Goal: Check status: Check status

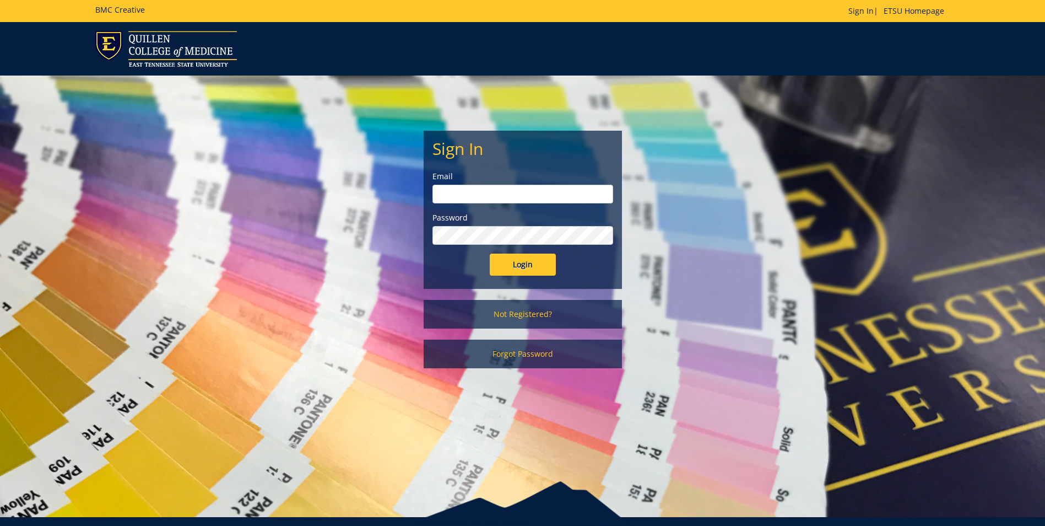
click at [541, 201] on input "email" at bounding box center [523, 194] width 181 height 19
click at [490, 253] on input "Login" at bounding box center [523, 264] width 66 height 22
type input "[EMAIL_ADDRESS][DOMAIN_NAME]"
click at [490, 253] on input "Login" at bounding box center [523, 264] width 66 height 22
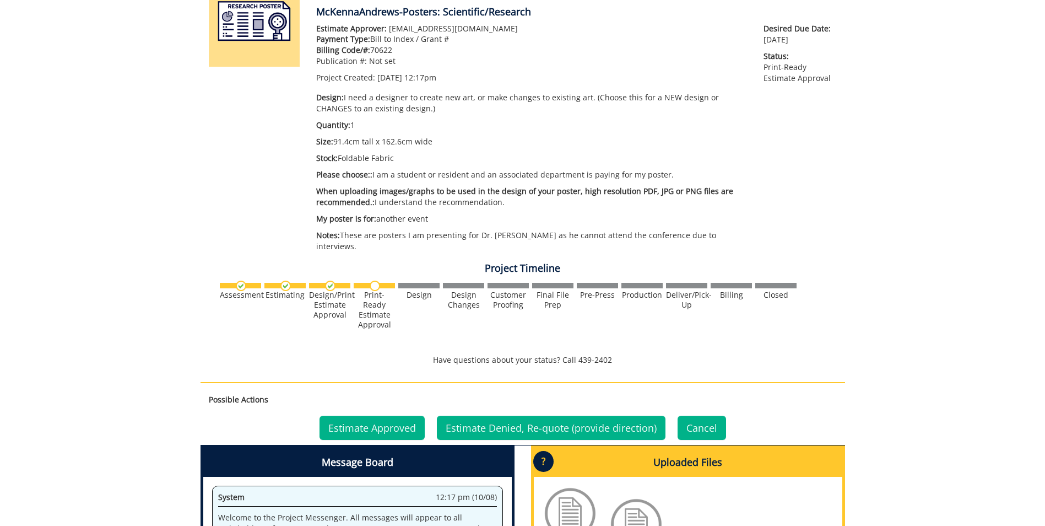
scroll to position [441, 0]
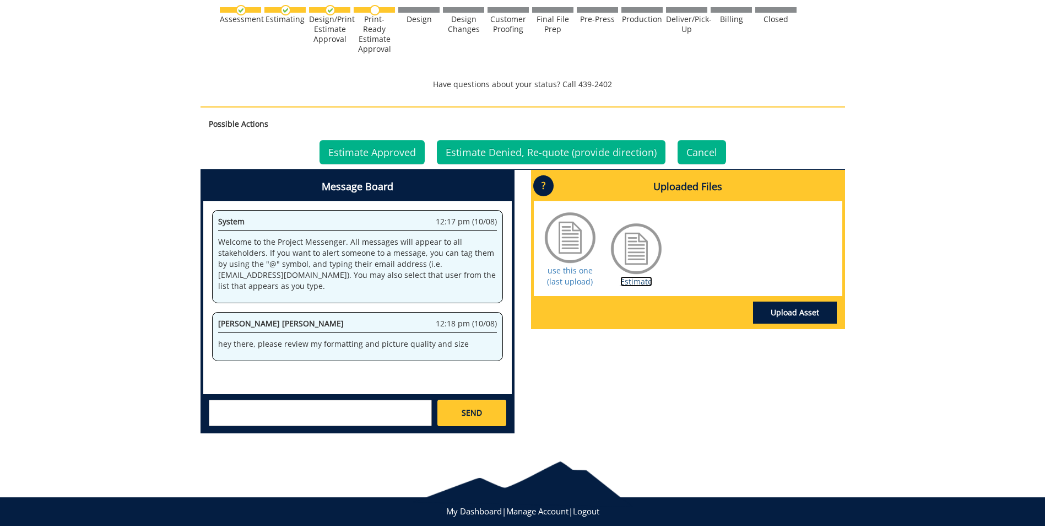
click at [649, 284] on link "Estimate" at bounding box center [636, 281] width 32 height 10
click at [395, 151] on link "Estimate Approved" at bounding box center [372, 152] width 105 height 24
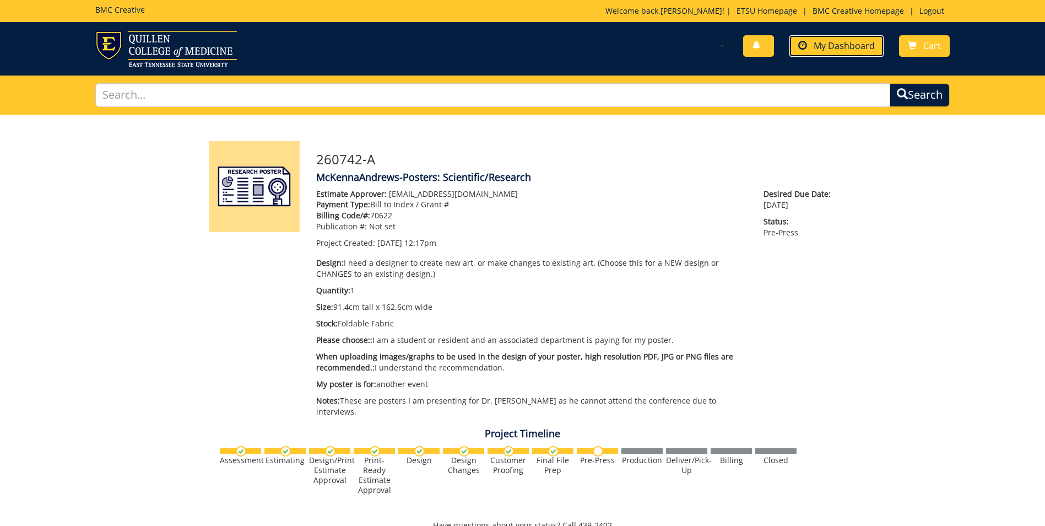
click at [844, 48] on span "My Dashboard" at bounding box center [844, 46] width 61 height 12
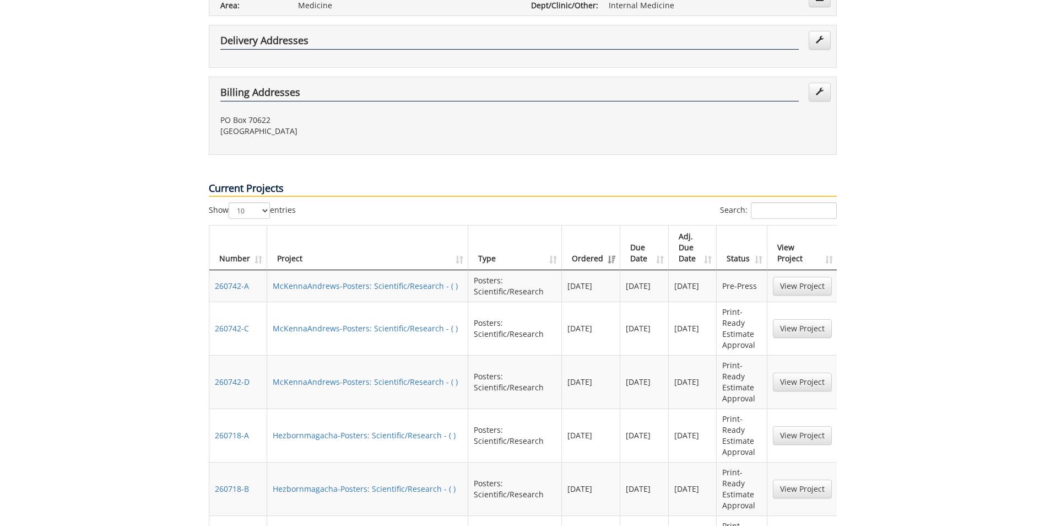
scroll to position [441, 0]
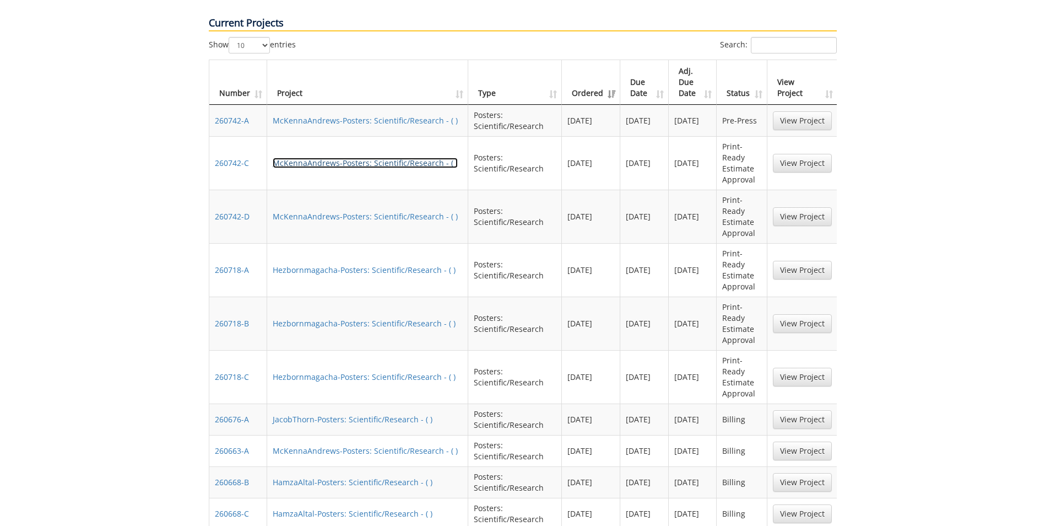
click at [383, 158] on link "McKennaAndrews-Posters: Scientific/Research - ( )" at bounding box center [365, 163] width 185 height 10
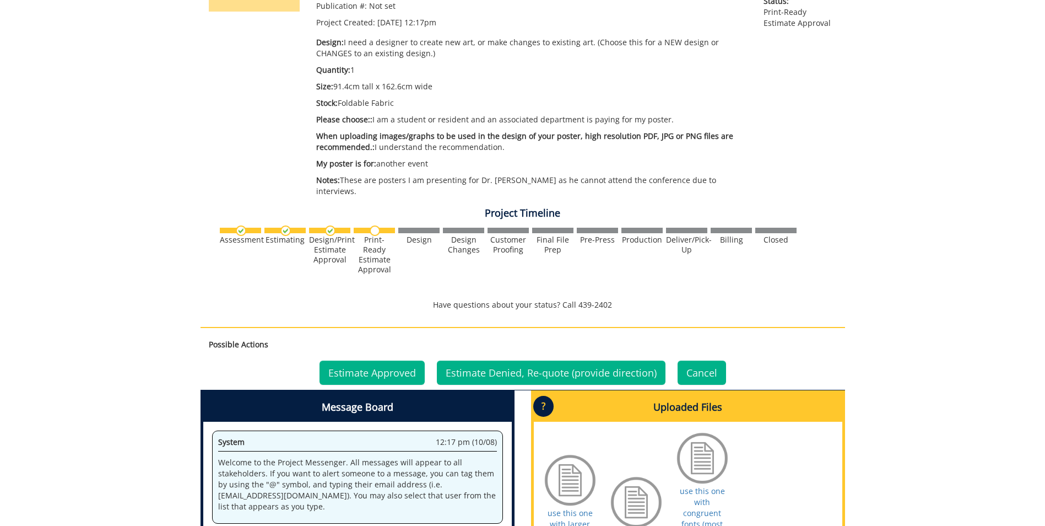
scroll to position [386, 0]
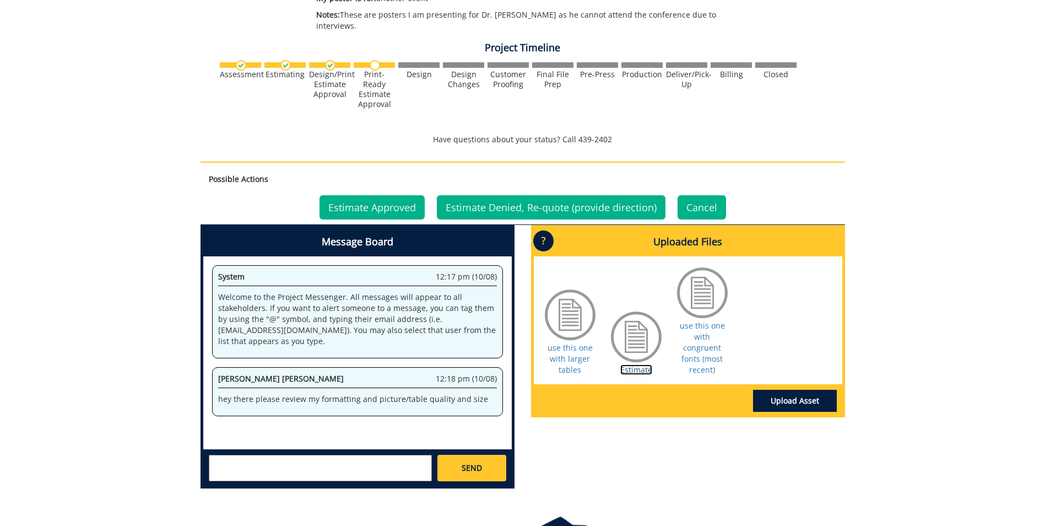
click at [633, 364] on link "Estimate" at bounding box center [636, 369] width 32 height 10
click at [404, 206] on link "Estimate Approved" at bounding box center [372, 207] width 105 height 24
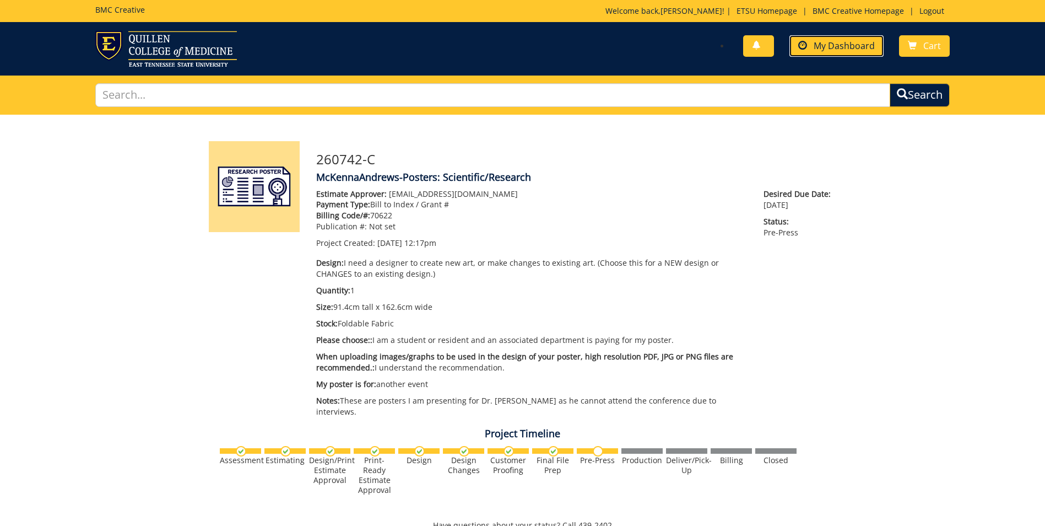
click at [837, 48] on span "My Dashboard" at bounding box center [844, 46] width 61 height 12
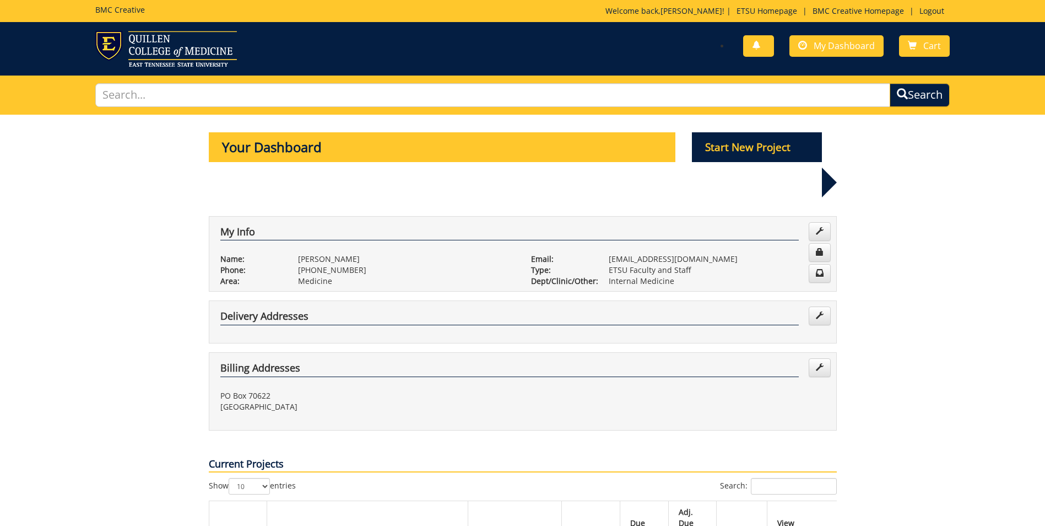
scroll to position [276, 0]
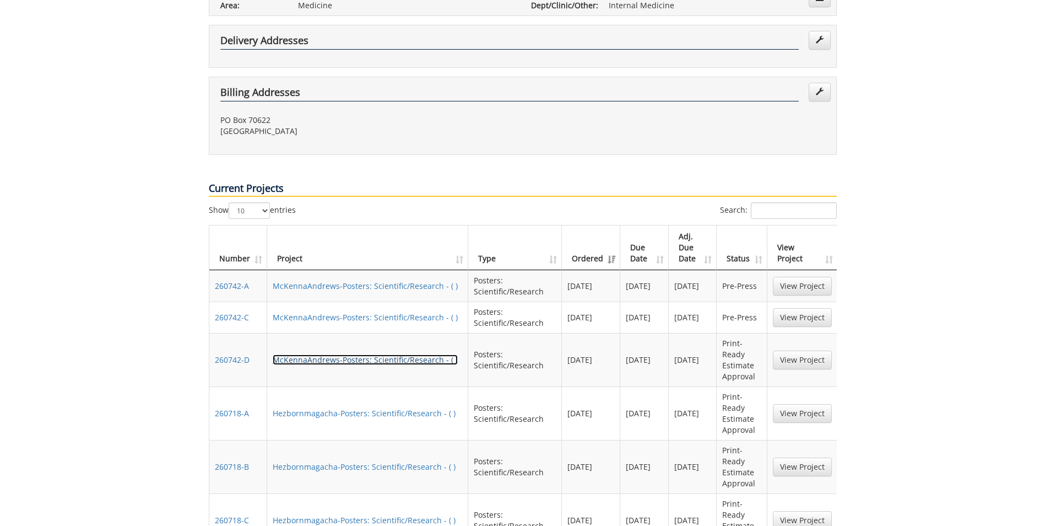
click at [379, 354] on link "McKennaAndrews-Posters: Scientific/Research - ( )" at bounding box center [365, 359] width 185 height 10
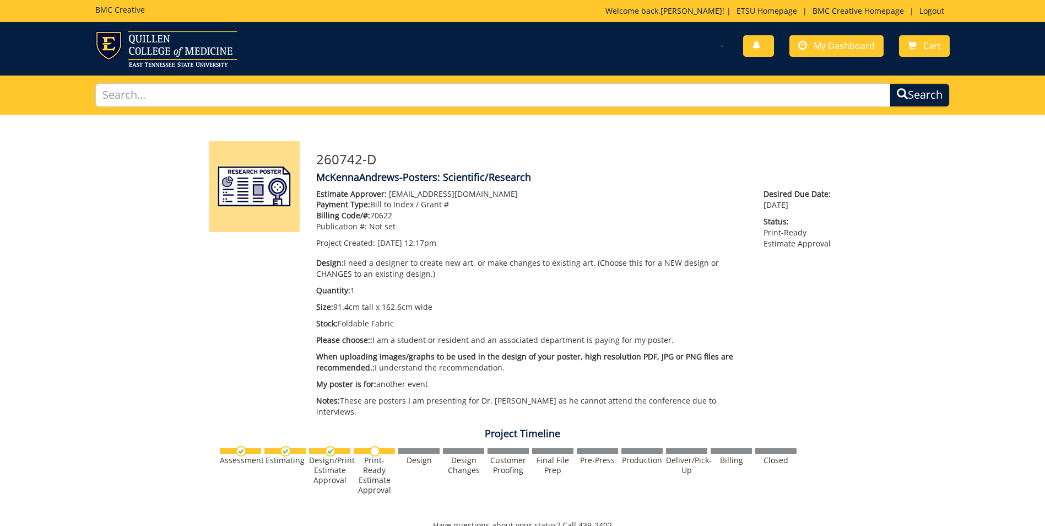
scroll to position [386, 0]
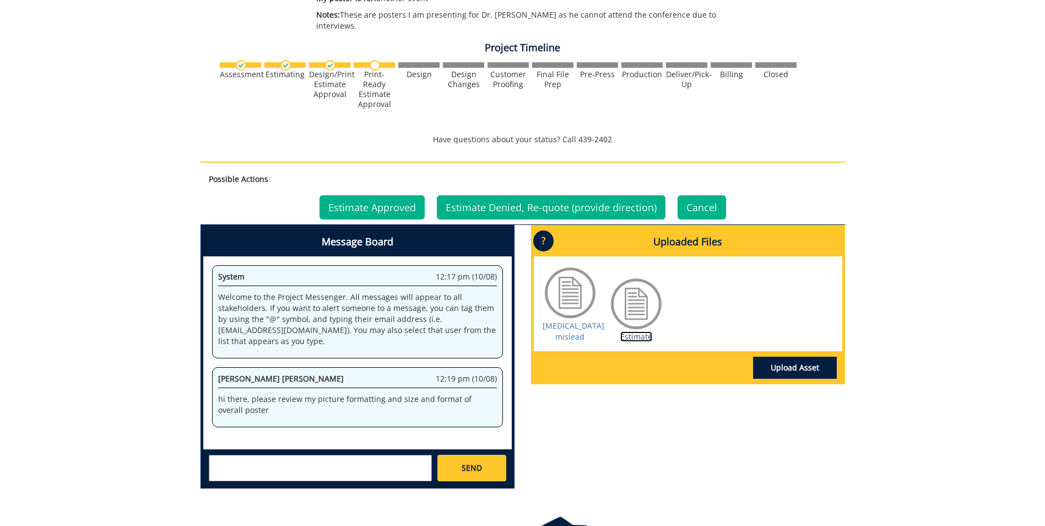
click at [638, 339] on link "Estimate" at bounding box center [636, 336] width 32 height 10
click at [390, 207] on link "Estimate Approved" at bounding box center [372, 207] width 105 height 24
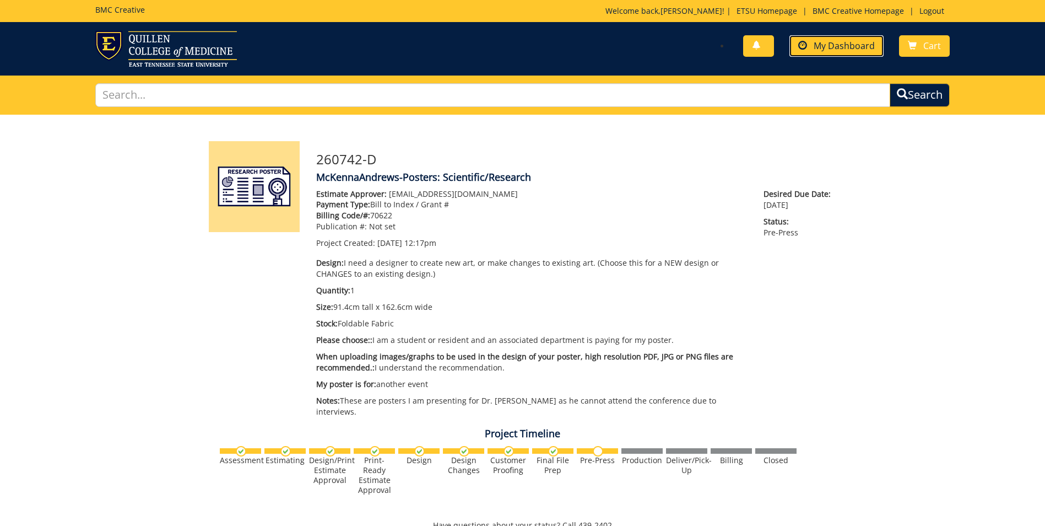
click at [851, 42] on span "My Dashboard" at bounding box center [844, 46] width 61 height 12
click at [833, 50] on span "My Dashboard" at bounding box center [844, 46] width 61 height 12
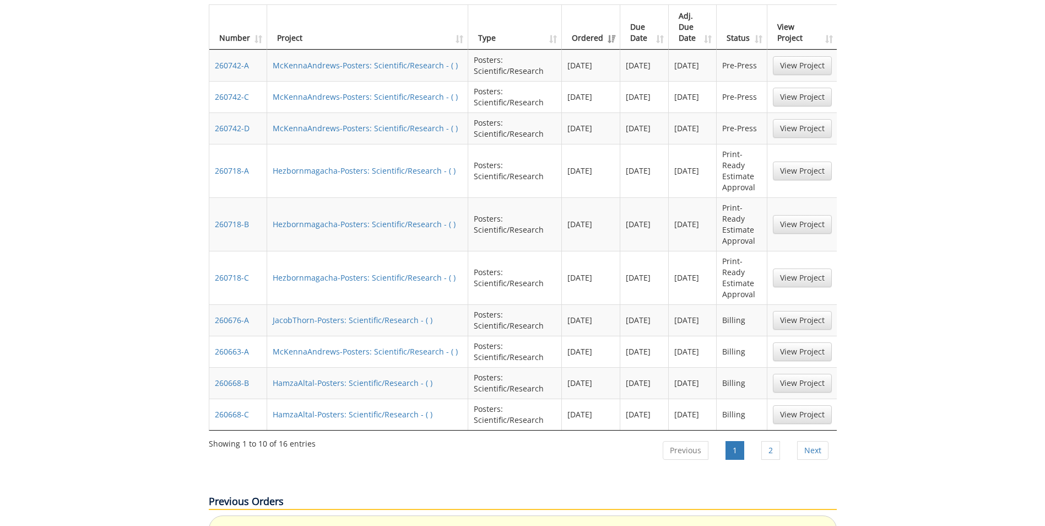
scroll to position [441, 0]
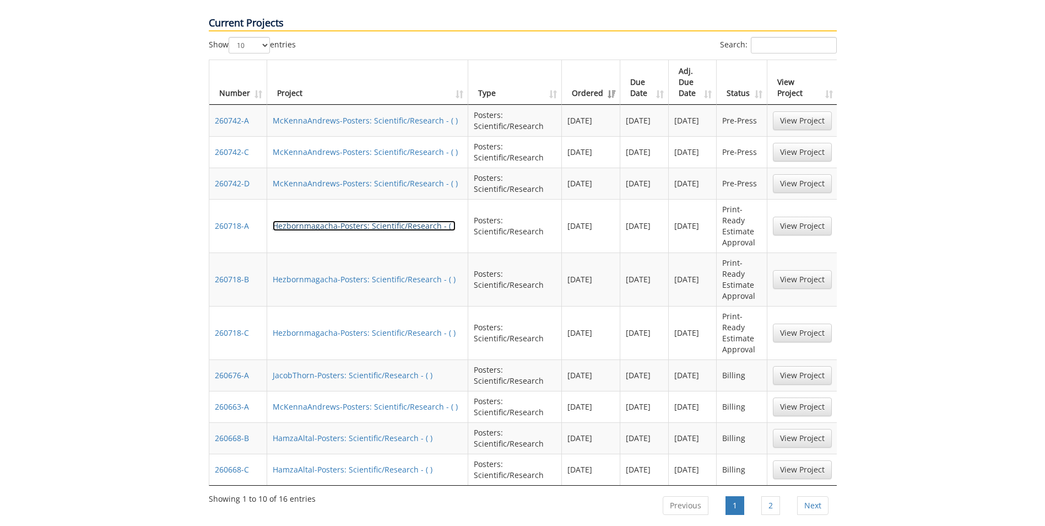
click at [422, 220] on link "Hezbornmagacha-Posters: Scientific/Research - ( )" at bounding box center [364, 225] width 183 height 10
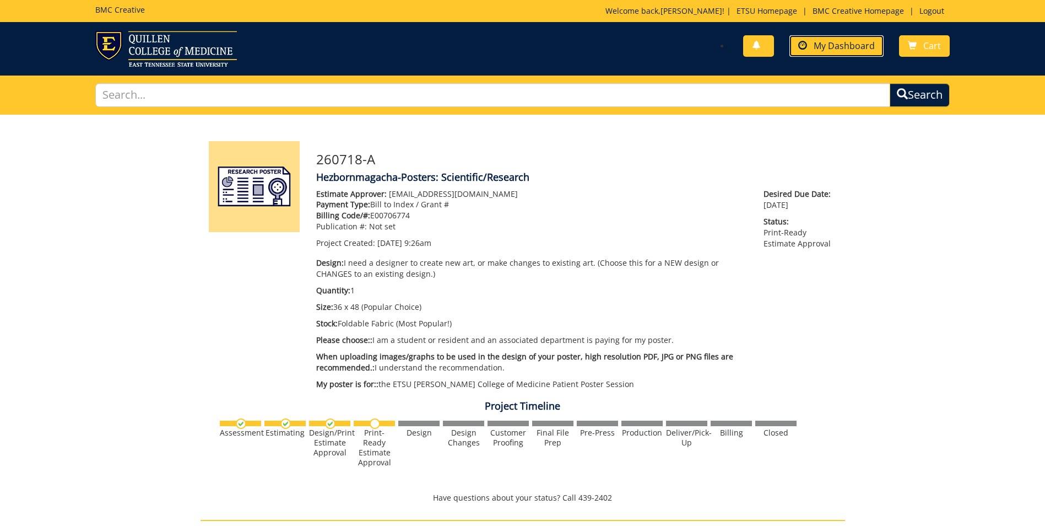
click at [812, 47] on link "My Dashboard" at bounding box center [837, 45] width 94 height 21
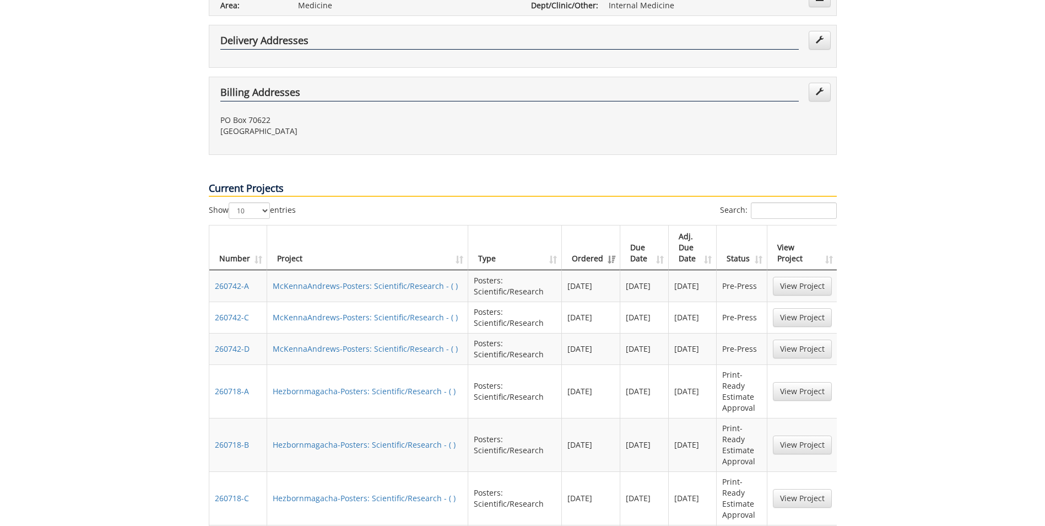
scroll to position [331, 0]
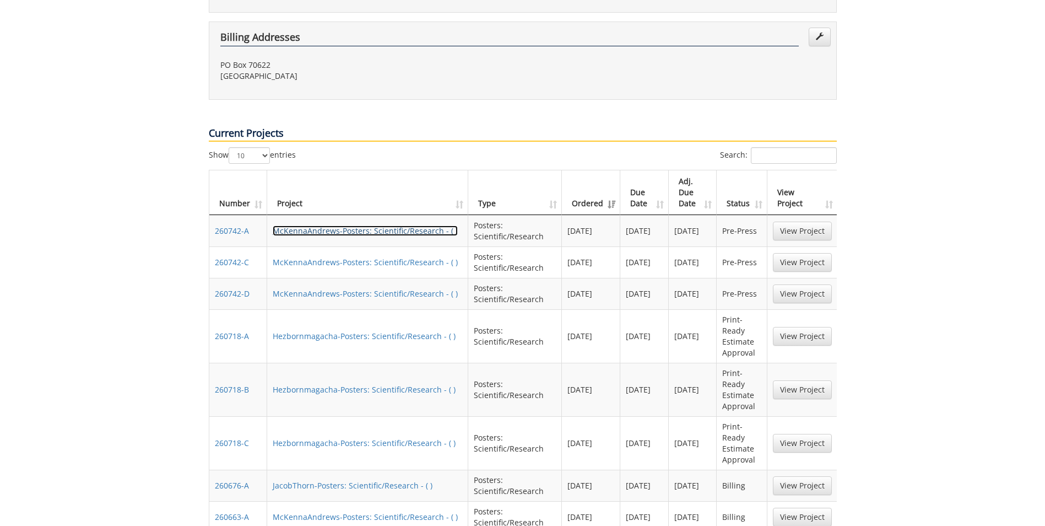
click at [398, 225] on link "McKennaAndrews-Posters: Scientific/Research - ( )" at bounding box center [365, 230] width 185 height 10
